Goal: Share content

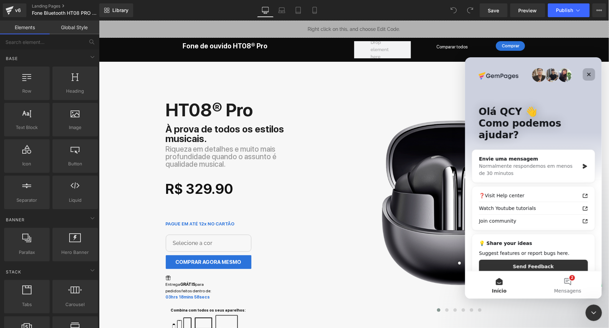
click at [589, 74] on icon "Fechar" at bounding box center [589, 74] width 4 height 4
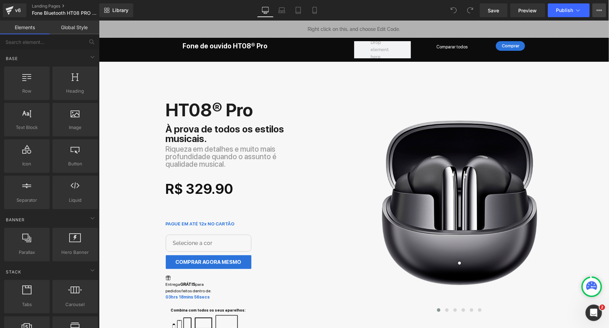
click at [599, 10] on icon at bounding box center [600, 10] width 2 height 1
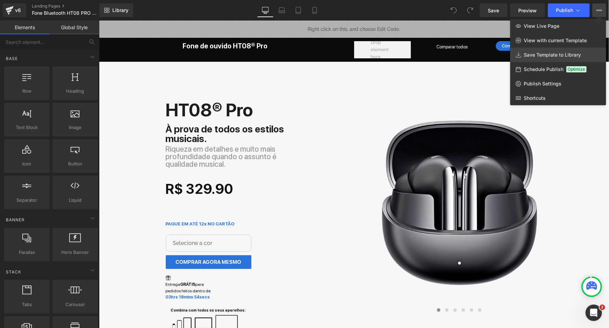
click at [558, 55] on span "Save Template to Library" at bounding box center [552, 55] width 57 height 6
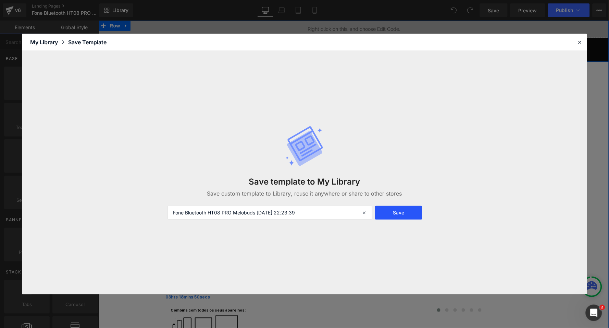
click at [399, 211] on button "Save" at bounding box center [398, 213] width 47 height 14
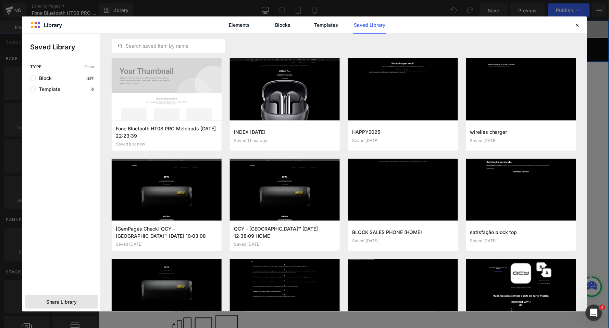
click at [69, 300] on span "Share Library" at bounding box center [61, 301] width 31 height 7
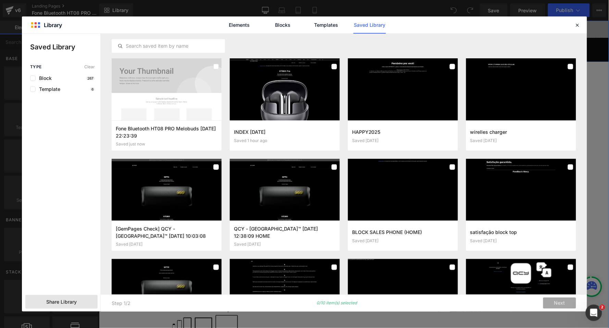
click at [51, 301] on span "Share Library" at bounding box center [61, 301] width 31 height 7
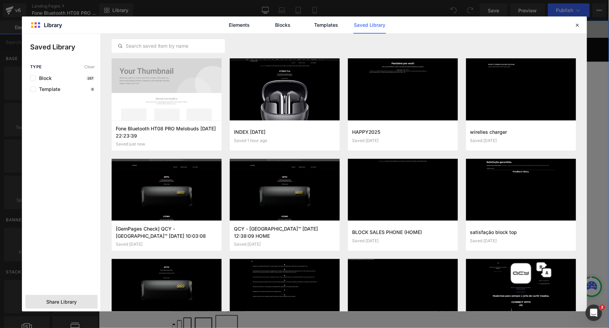
click at [66, 297] on div "Share Library" at bounding box center [61, 302] width 72 height 14
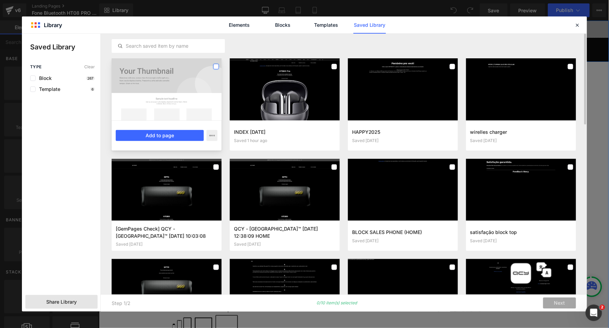
click at [215, 64] on label at bounding box center [216, 66] width 5 height 5
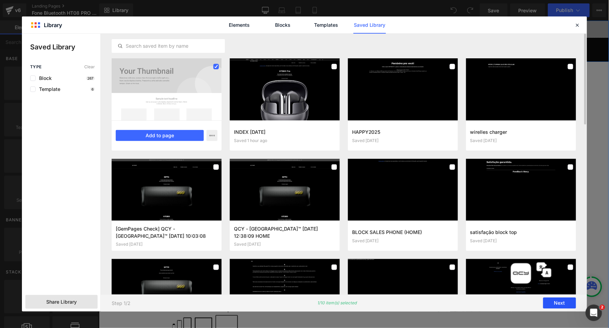
click at [555, 303] on button "Next" at bounding box center [560, 302] width 33 height 11
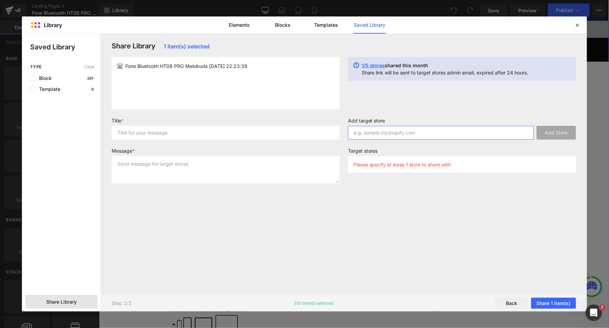
click at [404, 133] on input "text" at bounding box center [441, 133] width 186 height 14
click at [403, 129] on input "text" at bounding box center [441, 133] width 186 height 14
paste input "[DOMAIN_NAME]"
type input "[DOMAIN_NAME]"
click at [563, 132] on button "Add Store" at bounding box center [556, 133] width 39 height 14
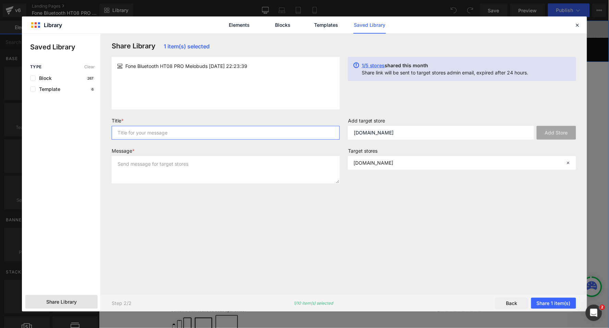
click at [243, 134] on input "text" at bounding box center [226, 133] width 228 height 14
type input "a"
click at [227, 163] on textarea at bounding box center [226, 169] width 228 height 27
type textarea "a"
click at [558, 301] on button "Share 1 item(s)" at bounding box center [554, 302] width 45 height 11
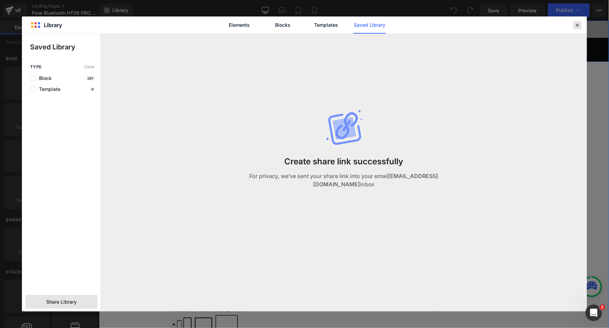
click at [581, 26] on icon at bounding box center [578, 25] width 6 height 6
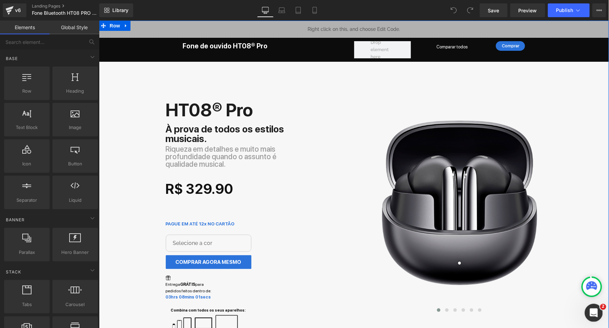
click at [598, 309] on div "Abertura do Messenger da Intercom" at bounding box center [593, 311] width 23 height 23
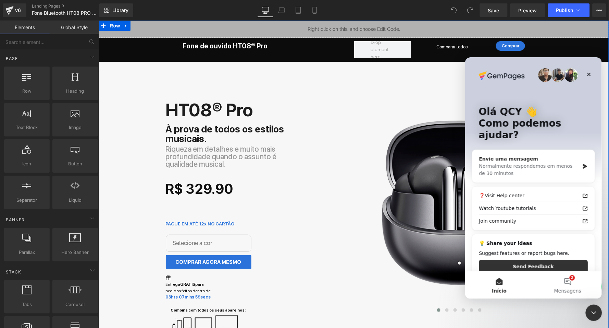
click at [538, 162] on div "Normalmente respondemos em menos de 30 minutos" at bounding box center [529, 169] width 100 height 14
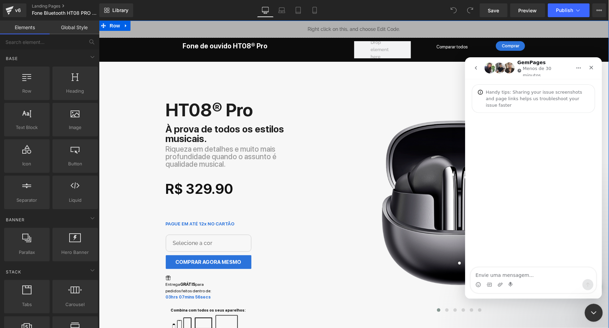
click at [592, 306] on div "Encerramento do Messenger da Intercom" at bounding box center [593, 311] width 16 height 16
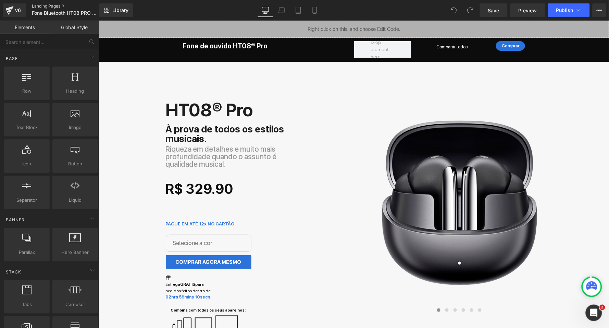
click at [53, 5] on link "Landing Pages" at bounding box center [71, 5] width 79 height 5
